Goal: Task Accomplishment & Management: Use online tool/utility

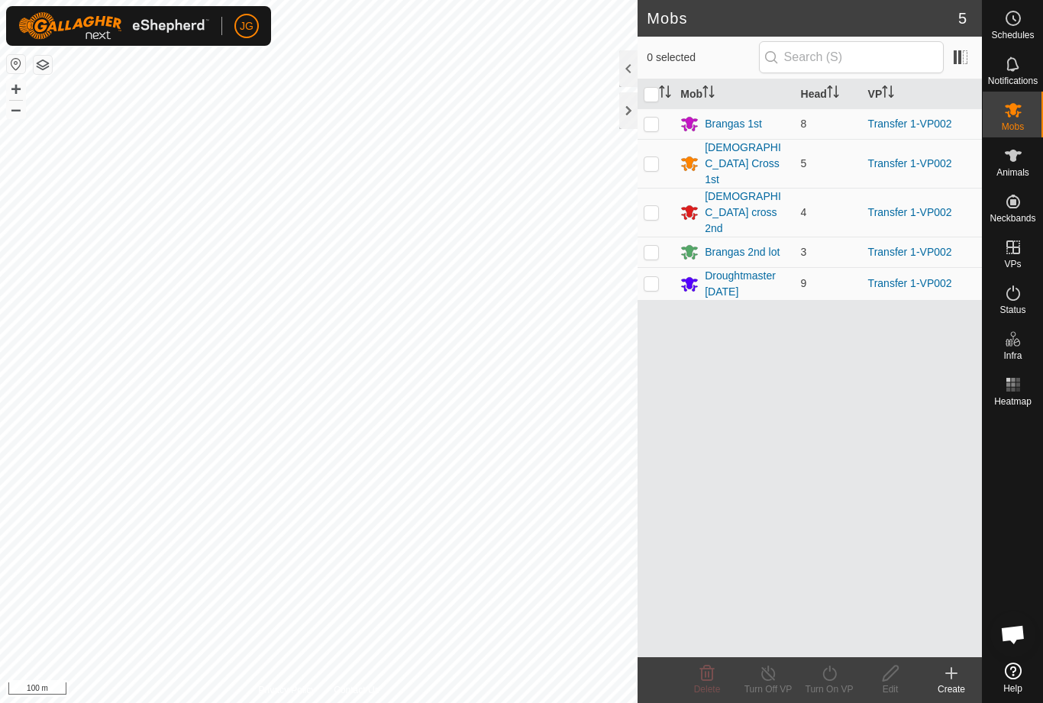
click at [660, 95] on icon "Activate to sort" at bounding box center [665, 92] width 12 height 12
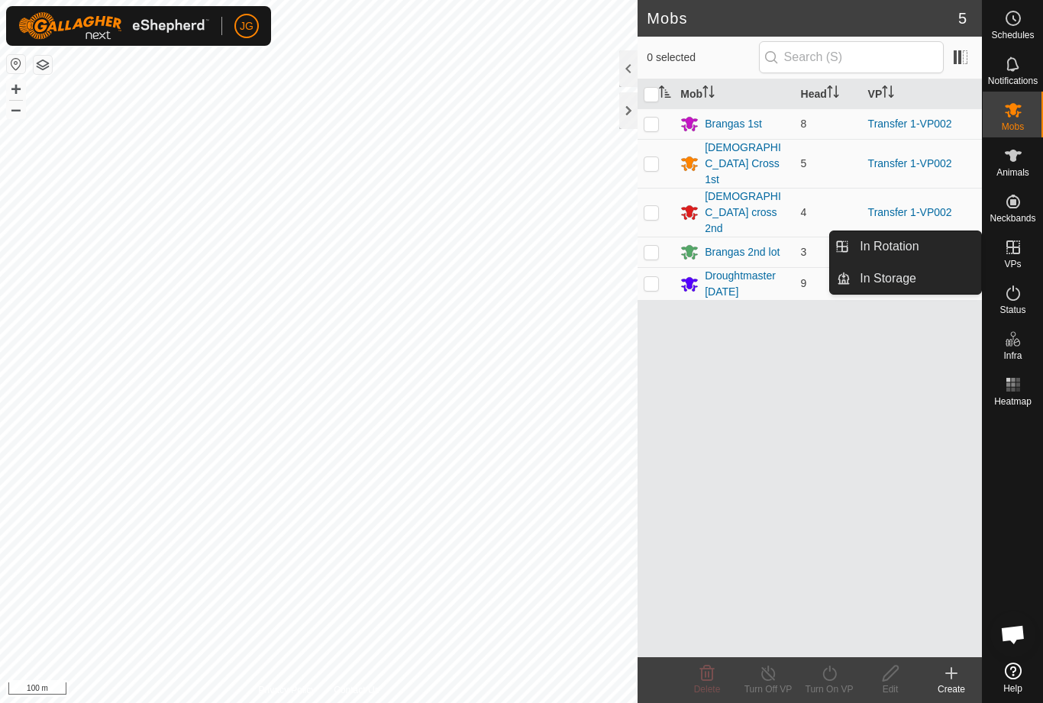
click at [930, 246] on link "In Rotation" at bounding box center [916, 246] width 131 height 31
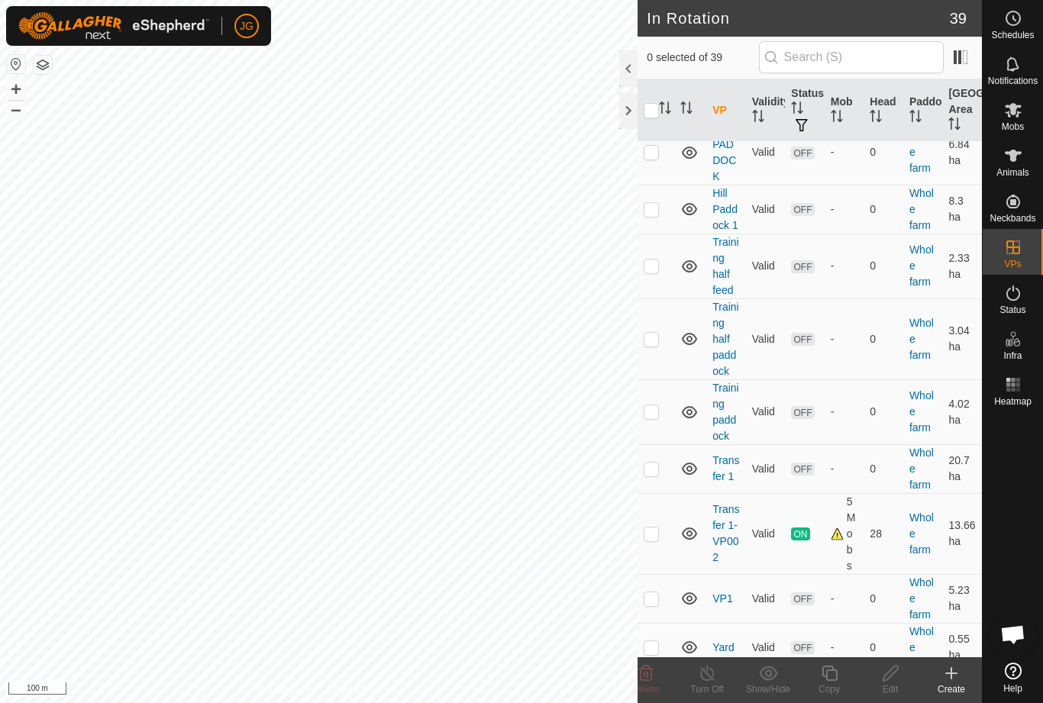
scroll to position [1580, 0]
click at [665, 518] on td at bounding box center [656, 533] width 37 height 81
checkbox input "true"
click at [832, 683] on div "Copy" at bounding box center [829, 690] width 61 height 14
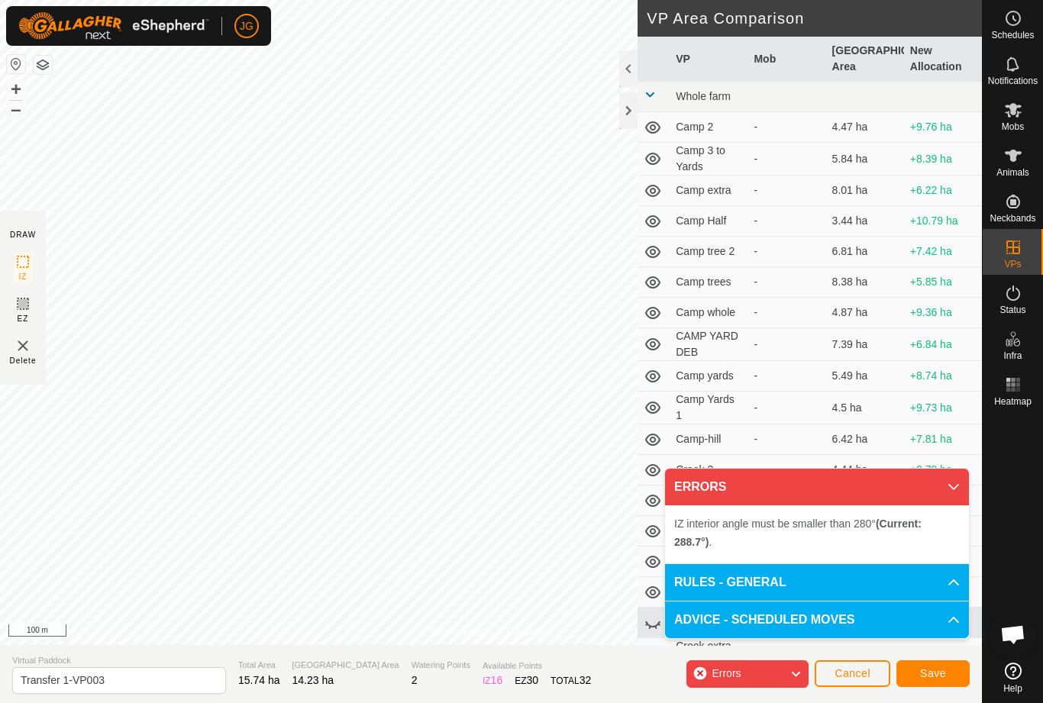
click at [638, 250] on td at bounding box center [654, 252] width 32 height 31
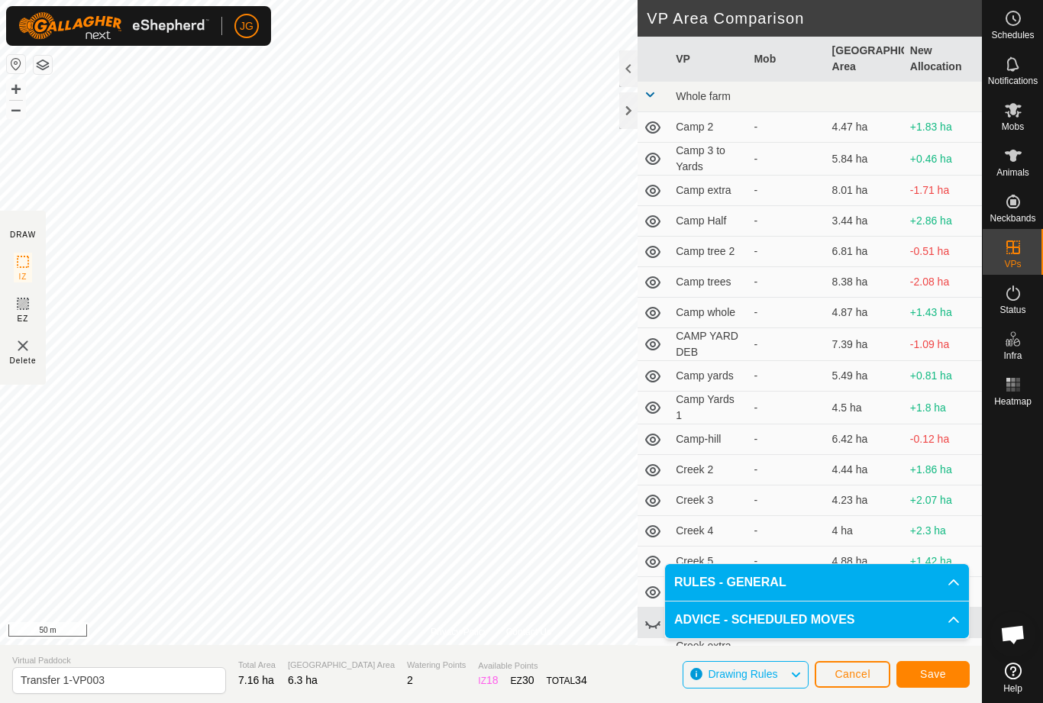
click at [940, 671] on span "Save" at bounding box center [933, 674] width 26 height 12
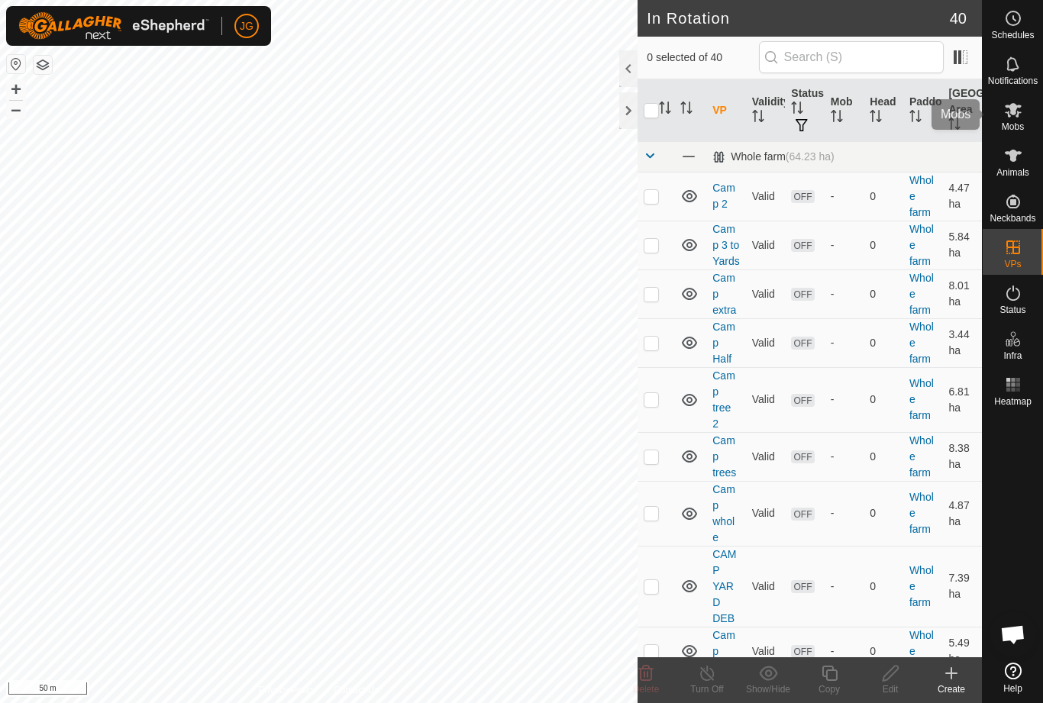
click at [1015, 113] on icon at bounding box center [1013, 110] width 17 height 15
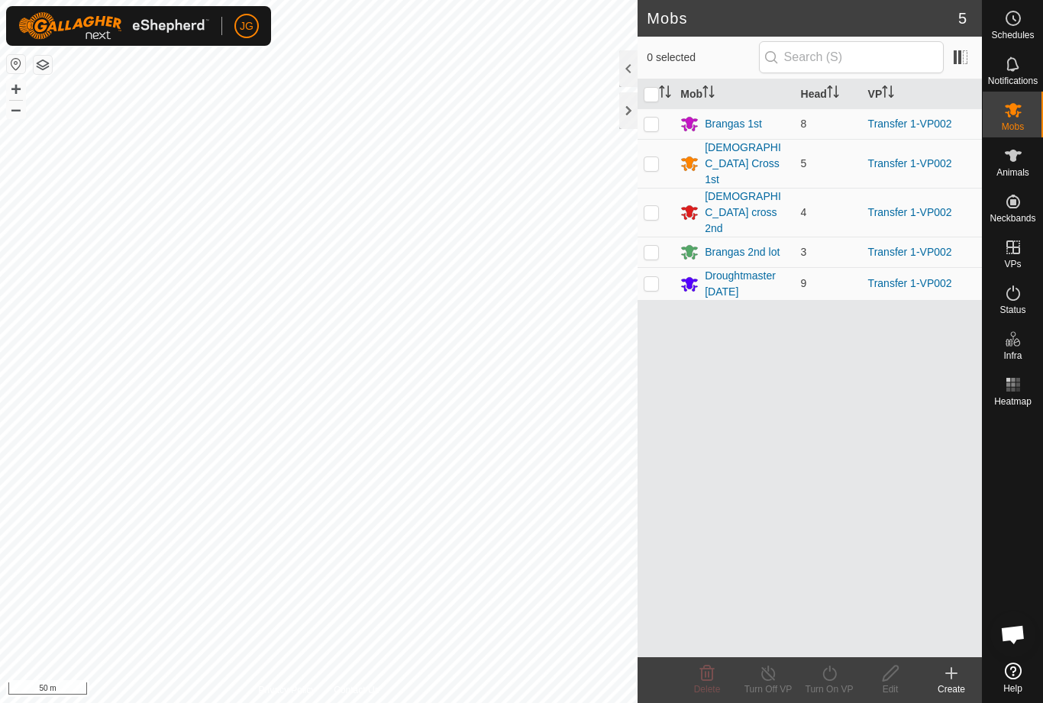
click at [663, 100] on p-sorticon "Activate to sort" at bounding box center [665, 94] width 12 height 12
click at [654, 102] on input "checkbox" at bounding box center [651, 94] width 15 height 15
checkbox input "true"
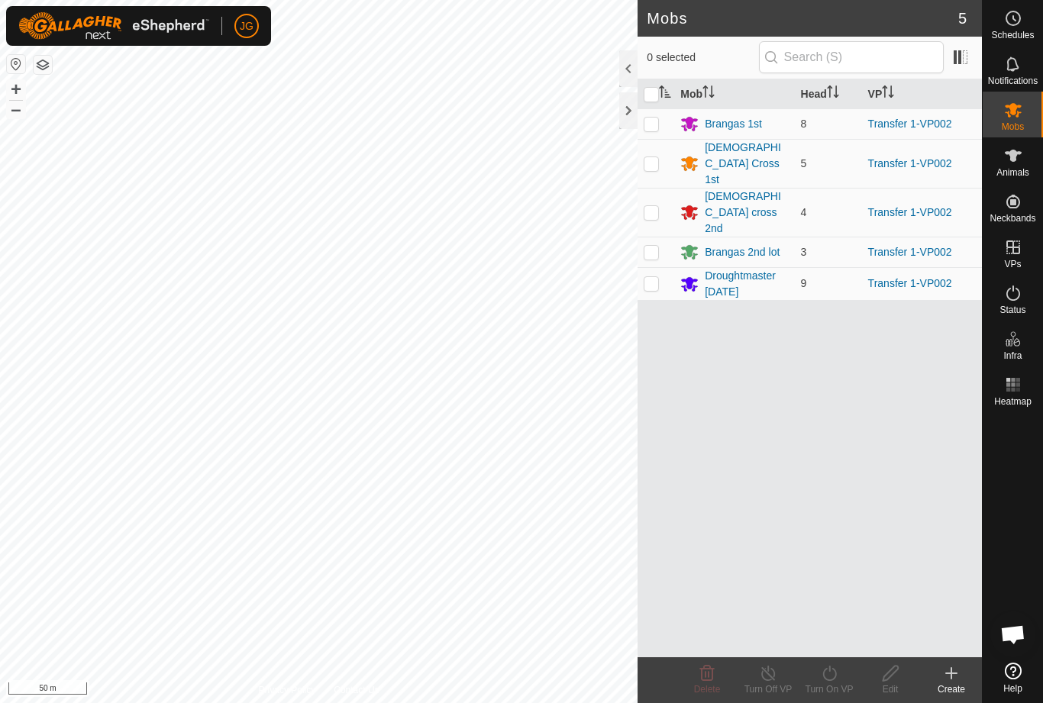
checkbox input "true"
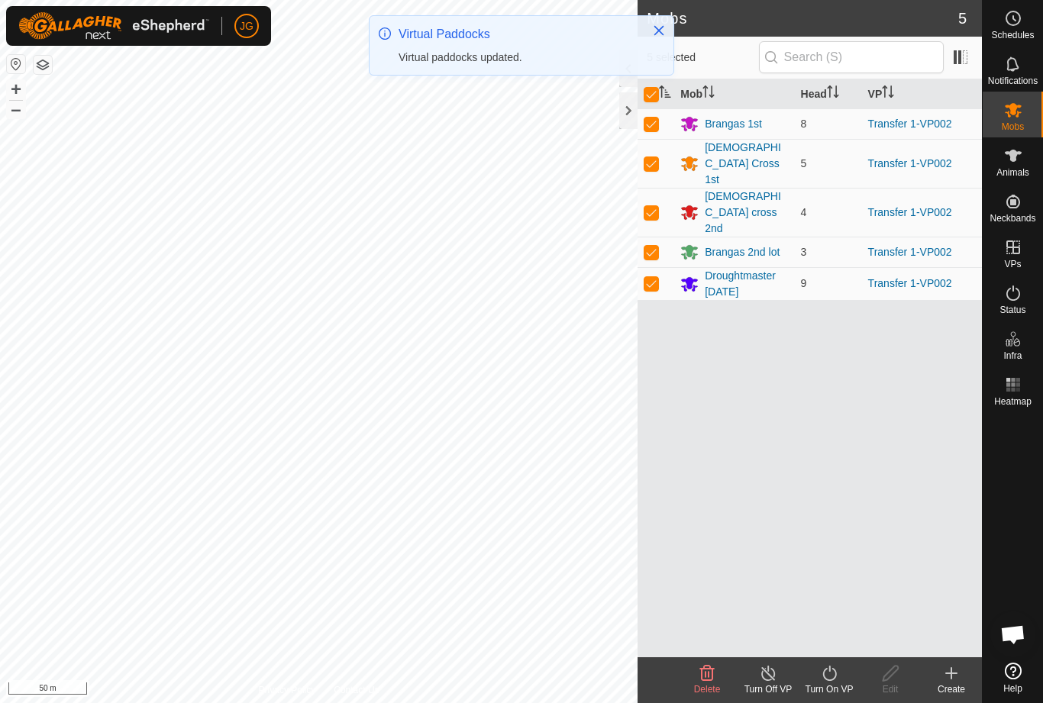
click at [830, 677] on icon at bounding box center [829, 673] width 19 height 18
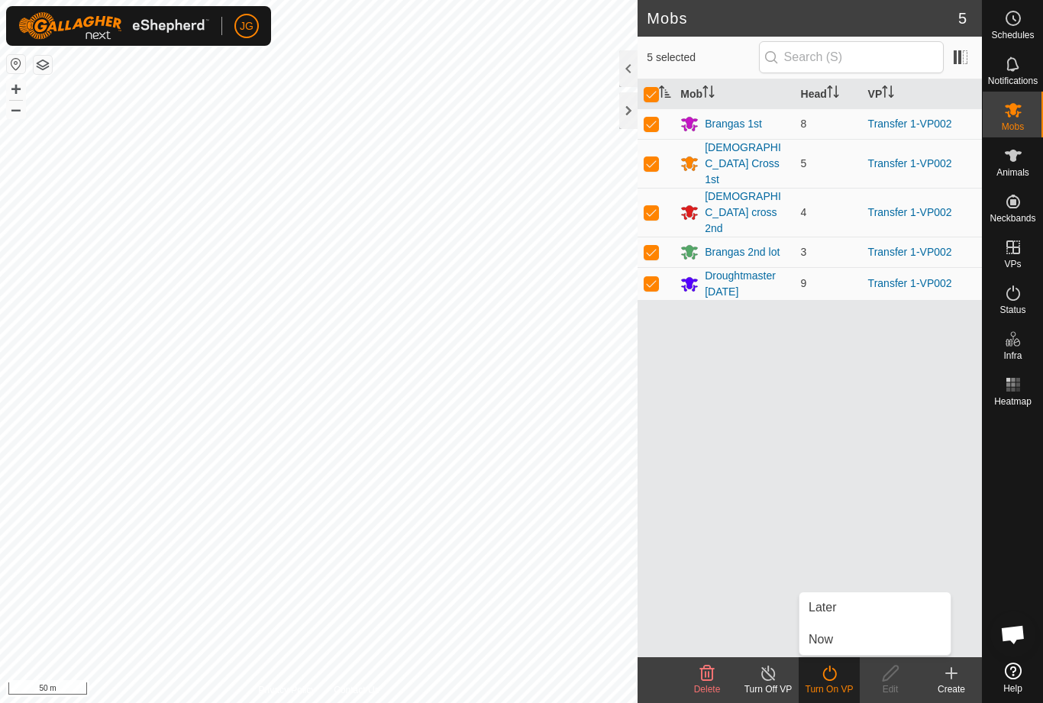
click at [846, 643] on link "Now" at bounding box center [874, 640] width 151 height 31
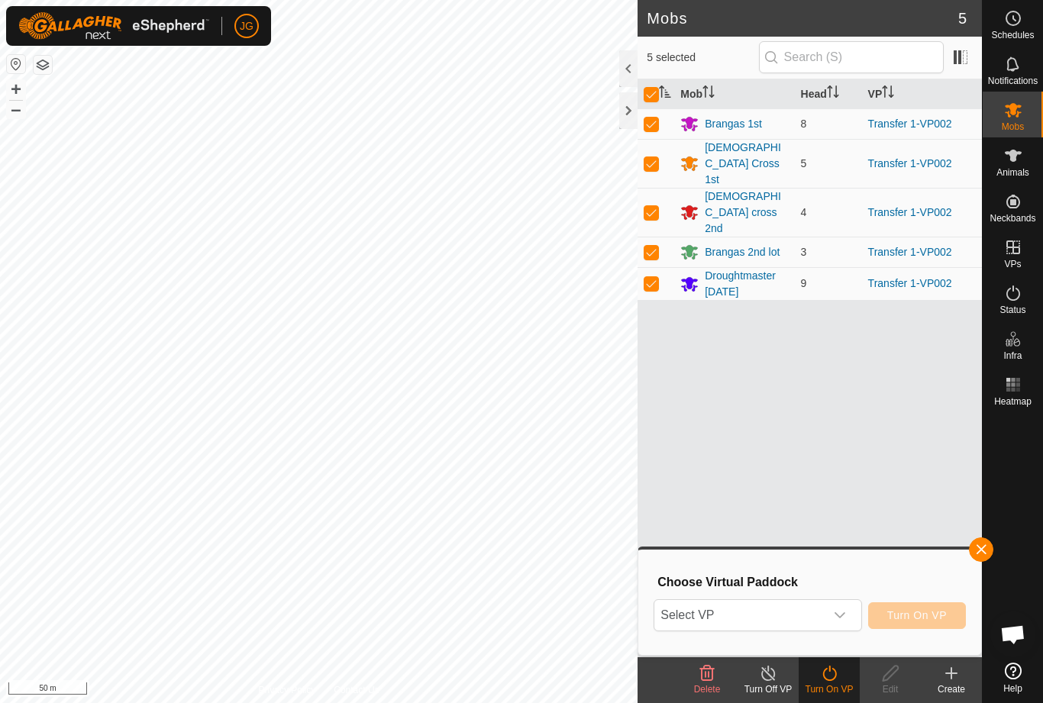
click at [841, 618] on icon "dropdown trigger" at bounding box center [840, 615] width 12 height 12
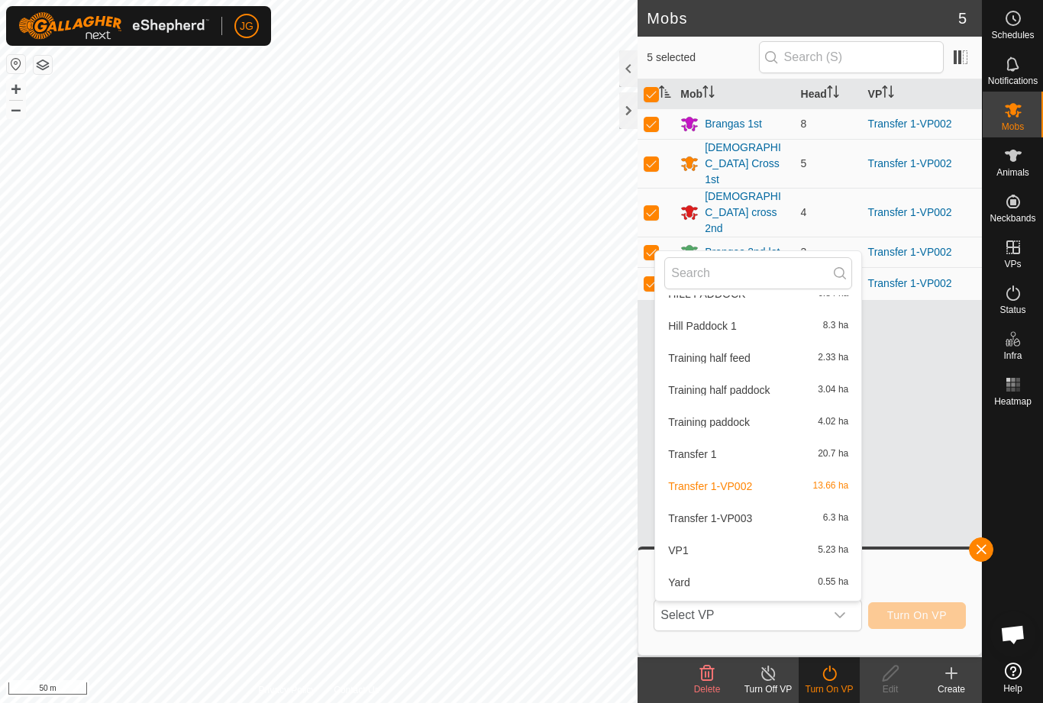
scroll to position [919, 0]
click at [748, 515] on span "Transfer 1-VP003" at bounding box center [710, 517] width 84 height 11
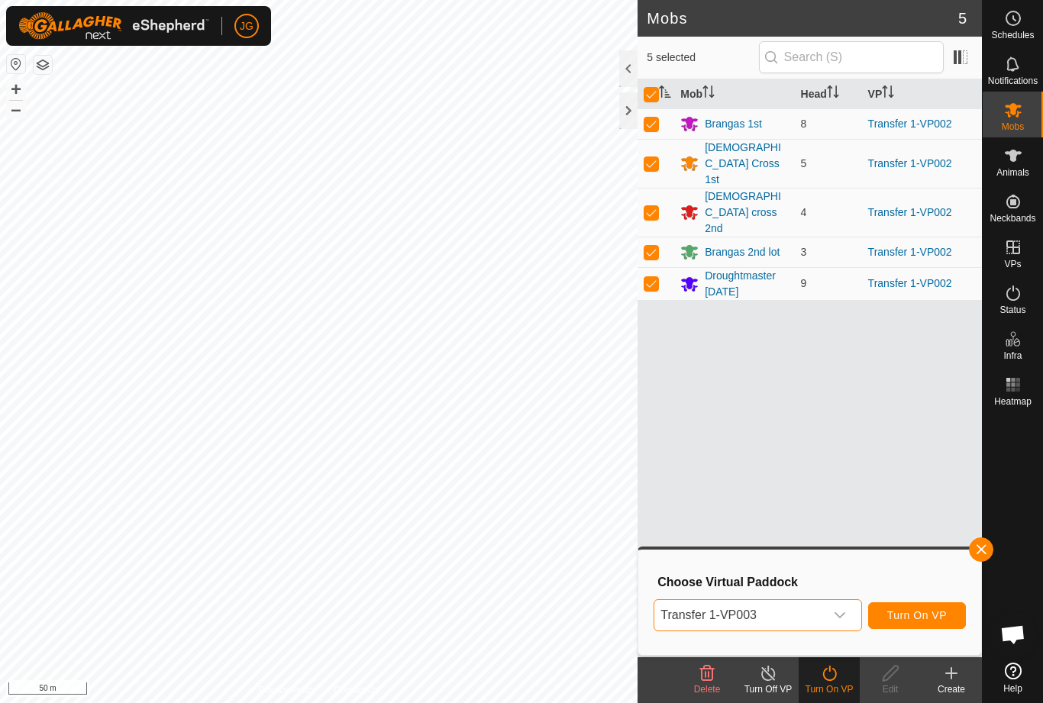
click at [911, 619] on span "Turn On VP" at bounding box center [917, 615] width 60 height 12
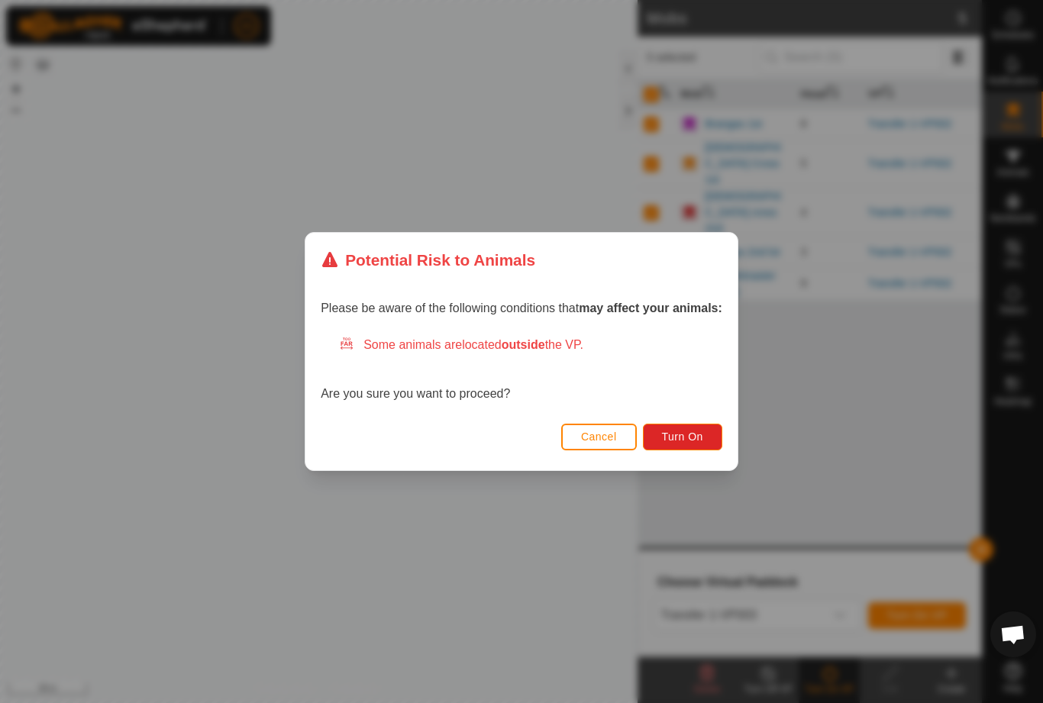
click at [697, 425] on button "Turn On" at bounding box center [682, 437] width 79 height 27
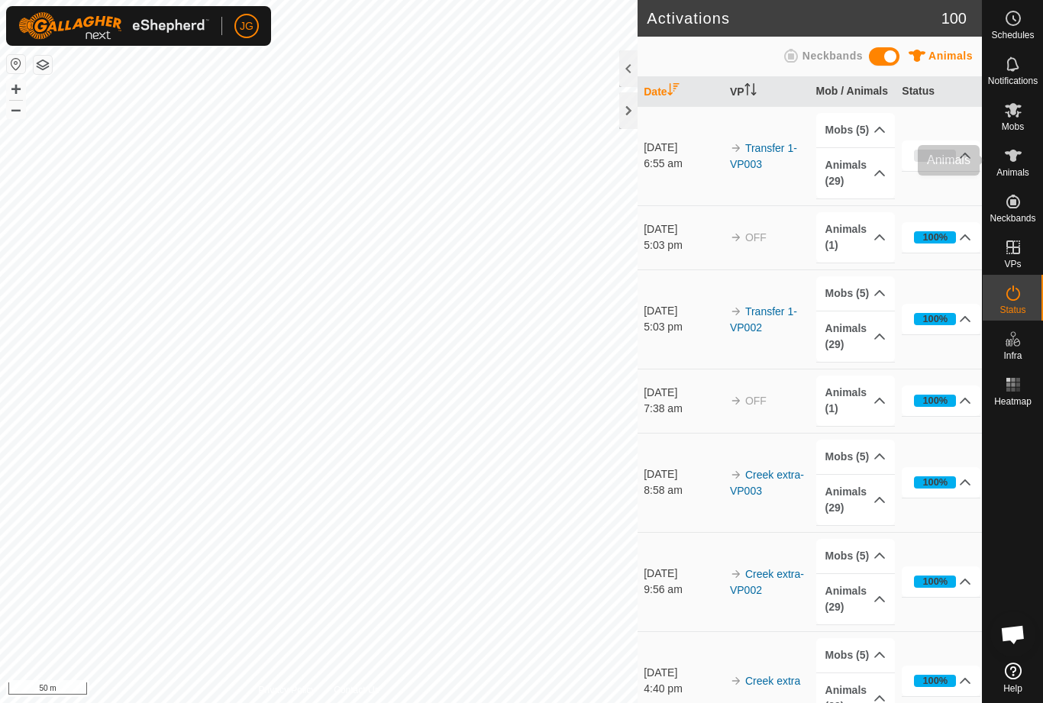
click at [1017, 158] on icon at bounding box center [1013, 156] width 18 height 18
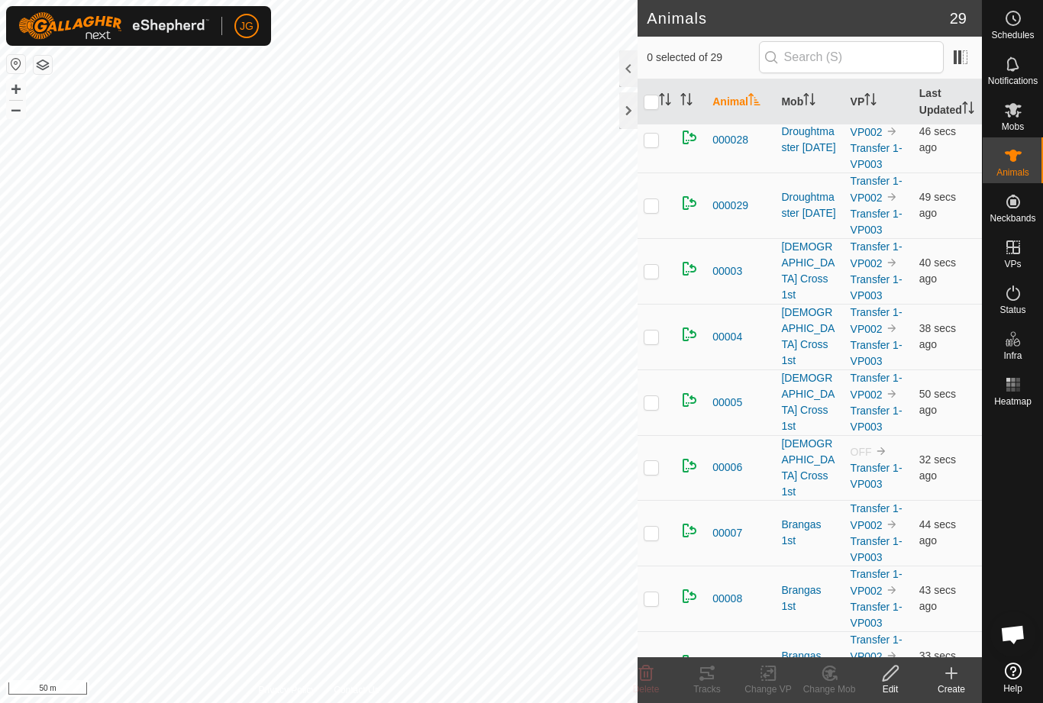
scroll to position [609, 0]
click at [654, 473] on p-checkbox at bounding box center [651, 467] width 15 height 12
checkbox input "true"
click at [770, 674] on icon at bounding box center [768, 673] width 19 height 18
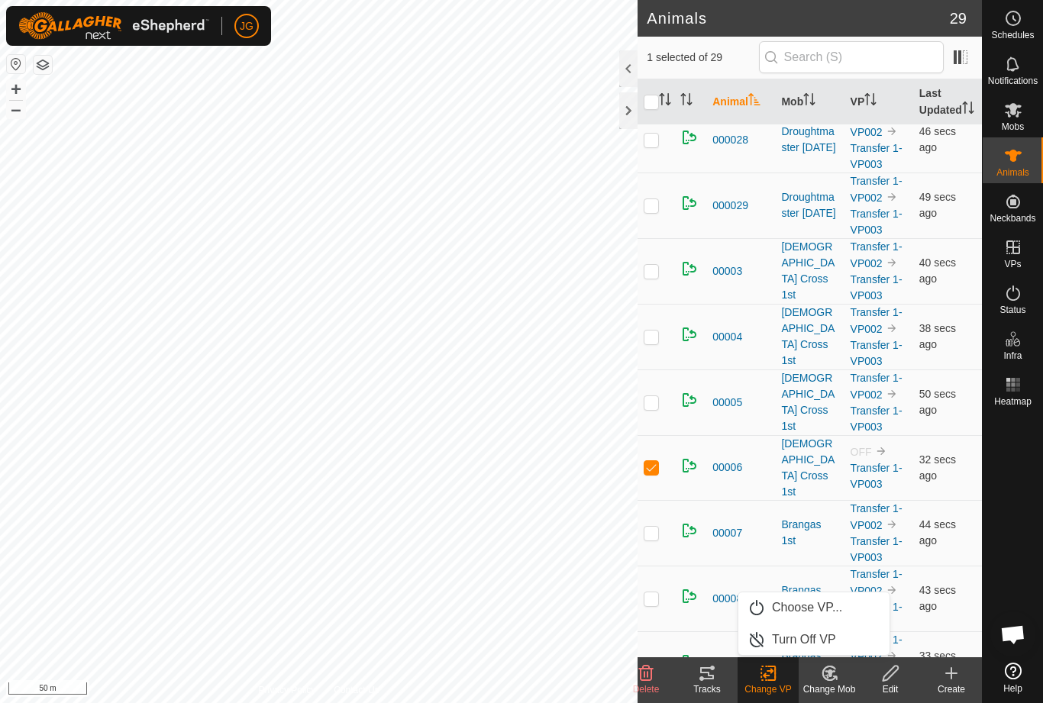
click at [816, 635] on span "Turn Off VP" at bounding box center [804, 640] width 64 height 18
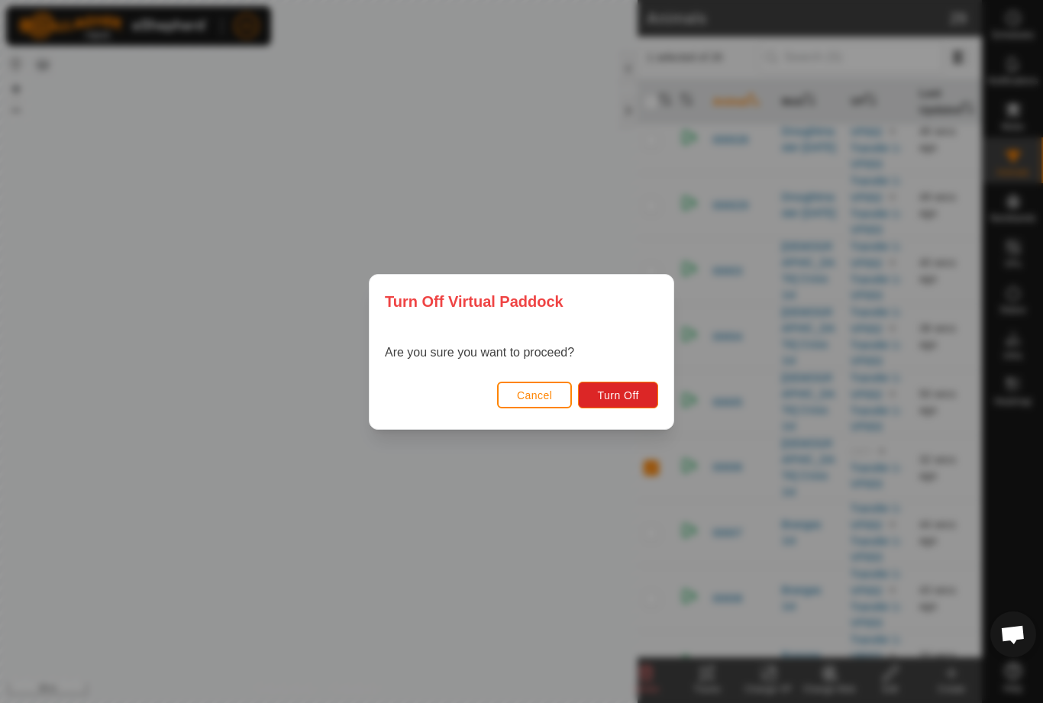
click at [633, 391] on span "Turn Off" at bounding box center [618, 395] width 42 height 12
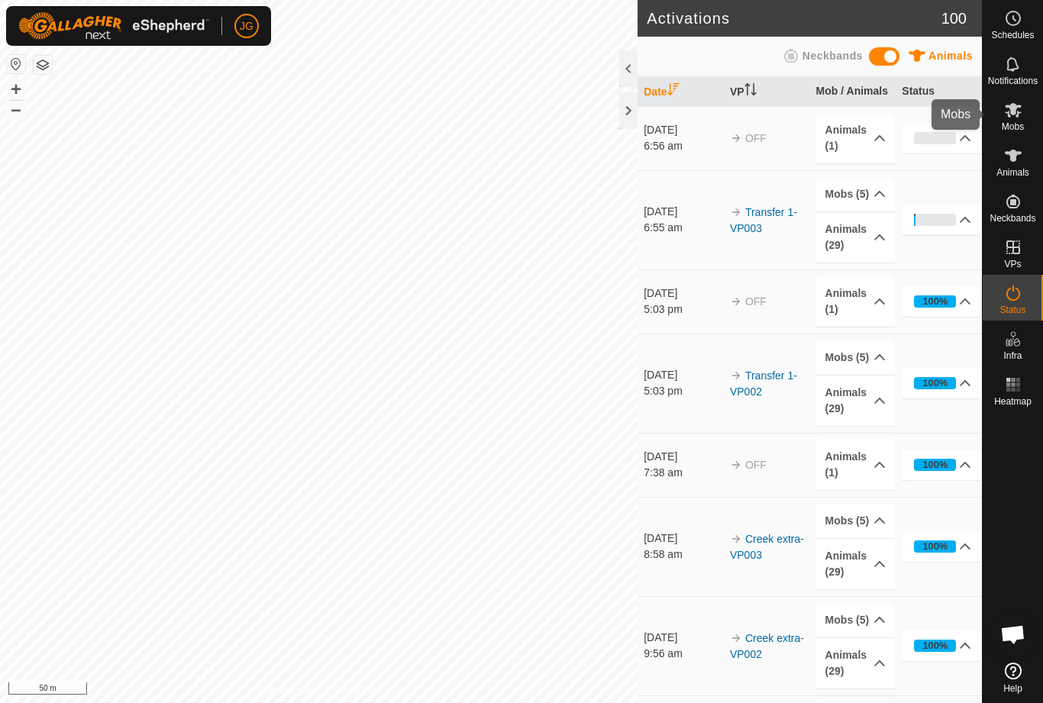
click at [1016, 116] on icon at bounding box center [1013, 110] width 17 height 15
